Goal: Task Accomplishment & Management: Manage account settings

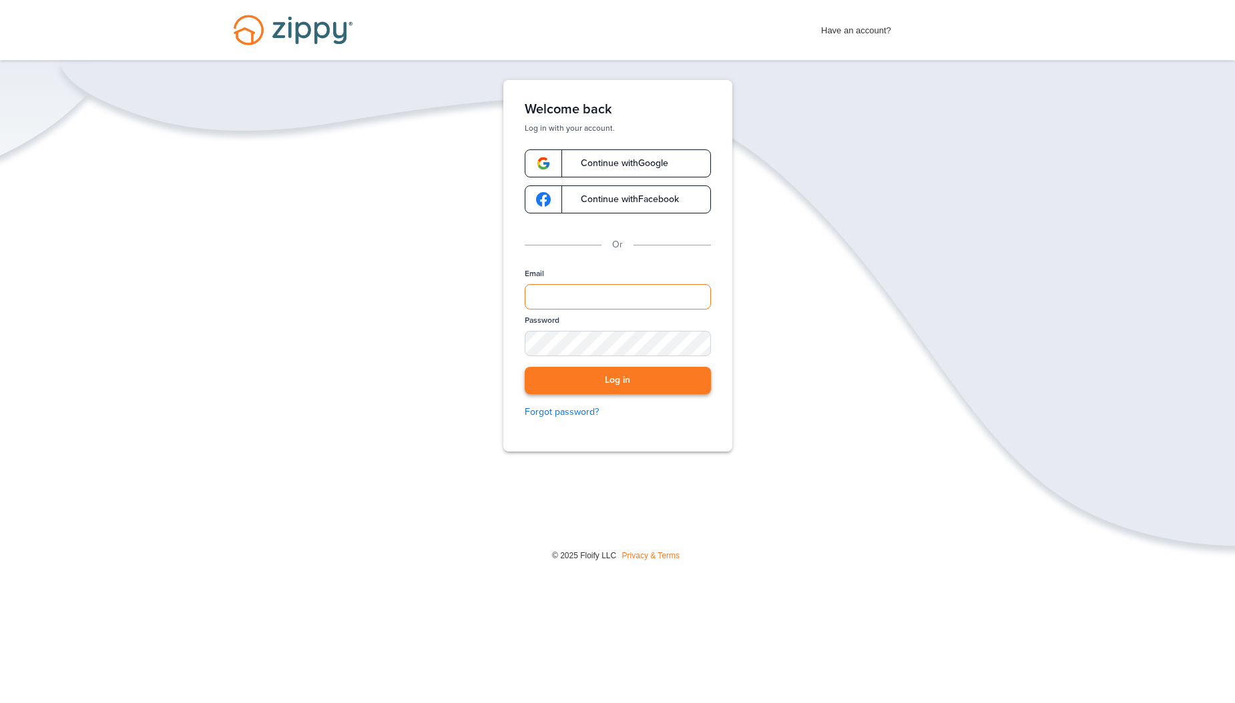
type input "**********"
click at [634, 386] on button "Log in" at bounding box center [618, 380] width 186 height 27
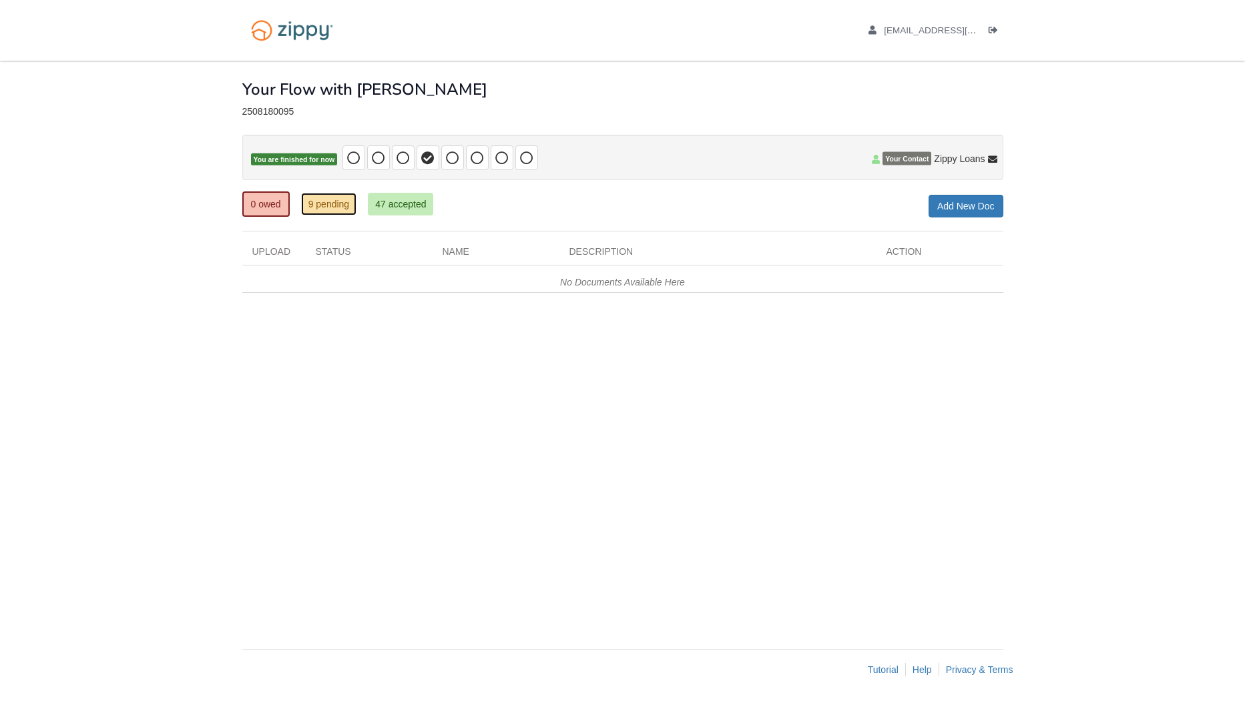
click at [324, 210] on link "9 pending" at bounding box center [329, 204] width 56 height 23
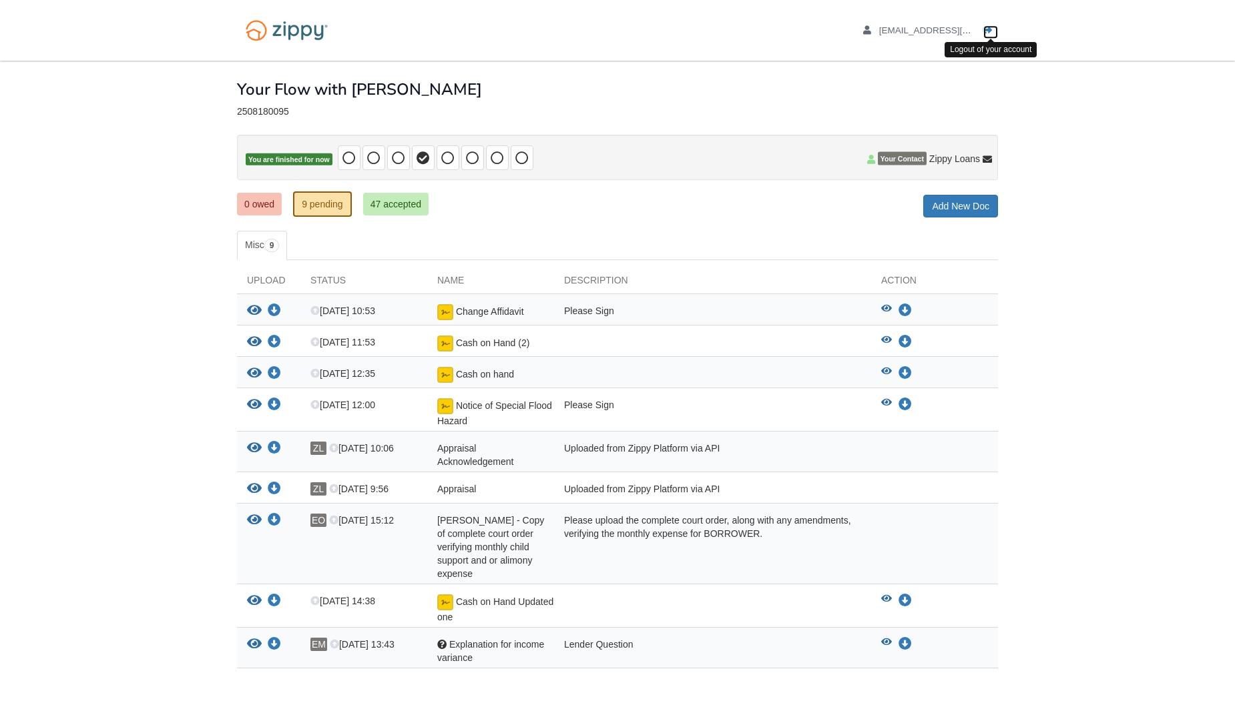
click at [986, 27] on icon "Log out" at bounding box center [987, 30] width 9 height 9
